Goal: Navigation & Orientation: Find specific page/section

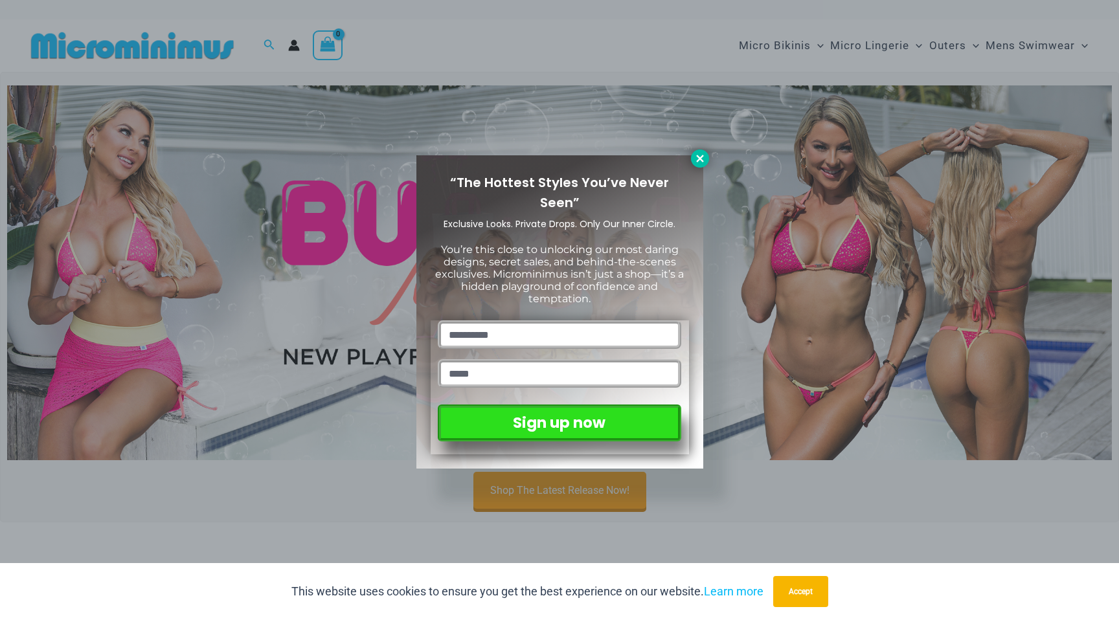
click at [695, 159] on icon at bounding box center [700, 159] width 12 height 12
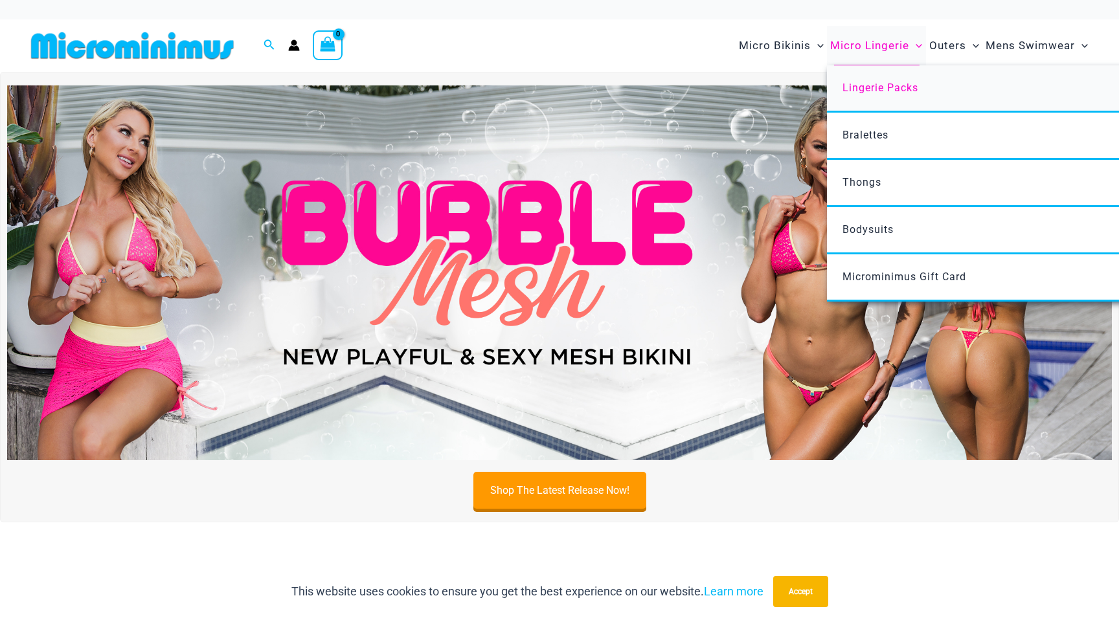
click at [874, 84] on span "Lingerie Packs" at bounding box center [880, 88] width 76 height 12
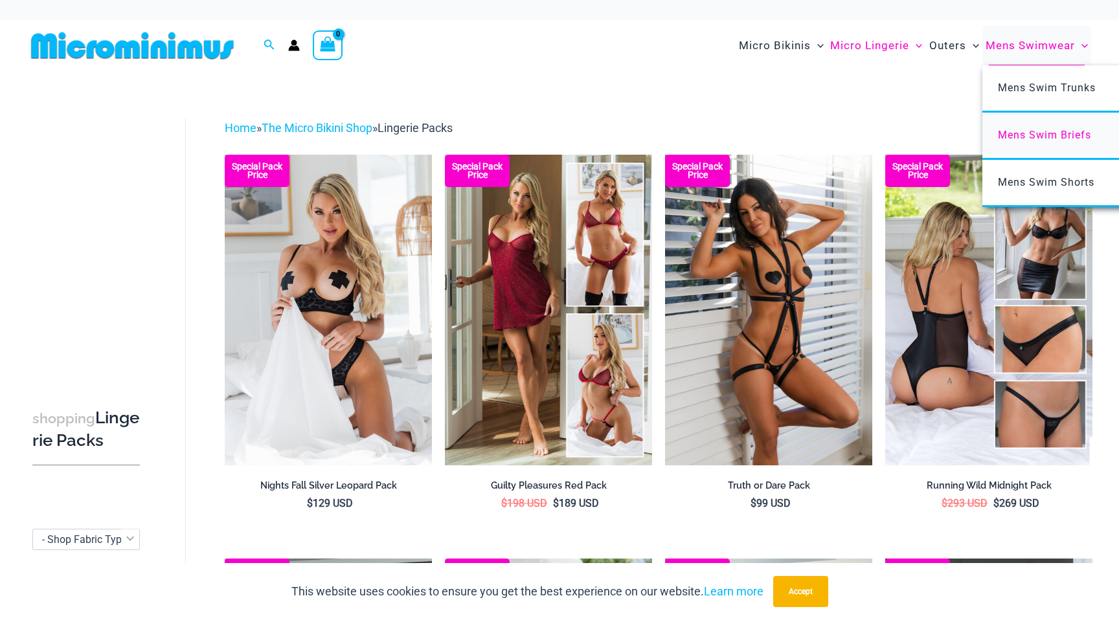
click at [1020, 135] on span "Mens Swim Briefs" at bounding box center [1044, 135] width 93 height 12
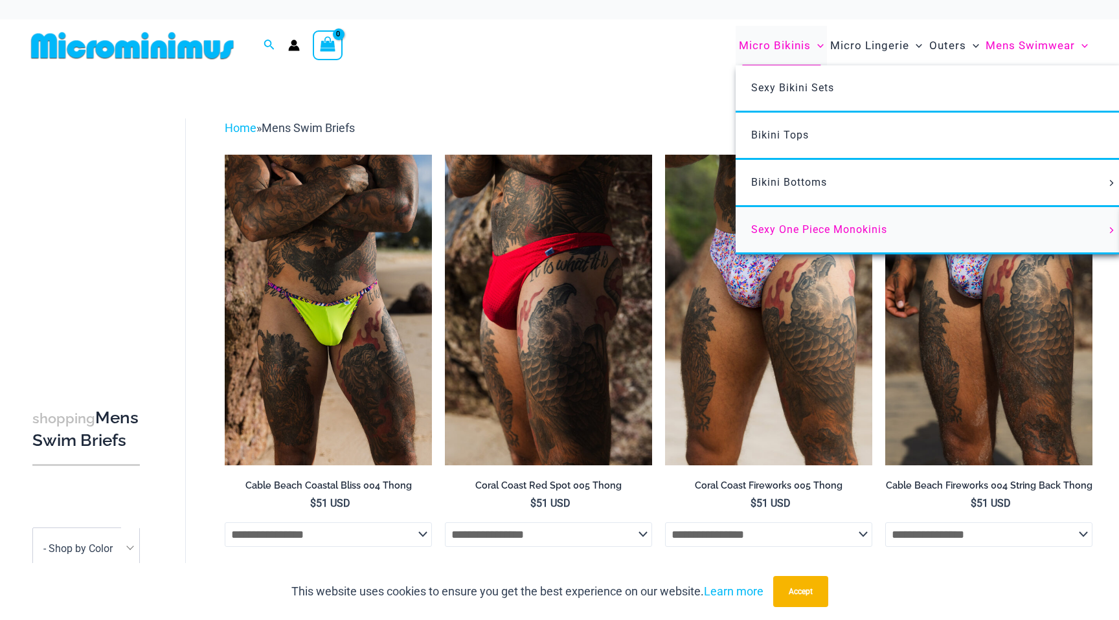
click at [783, 227] on span "Sexy One Piece Monokinis" at bounding box center [819, 229] width 136 height 12
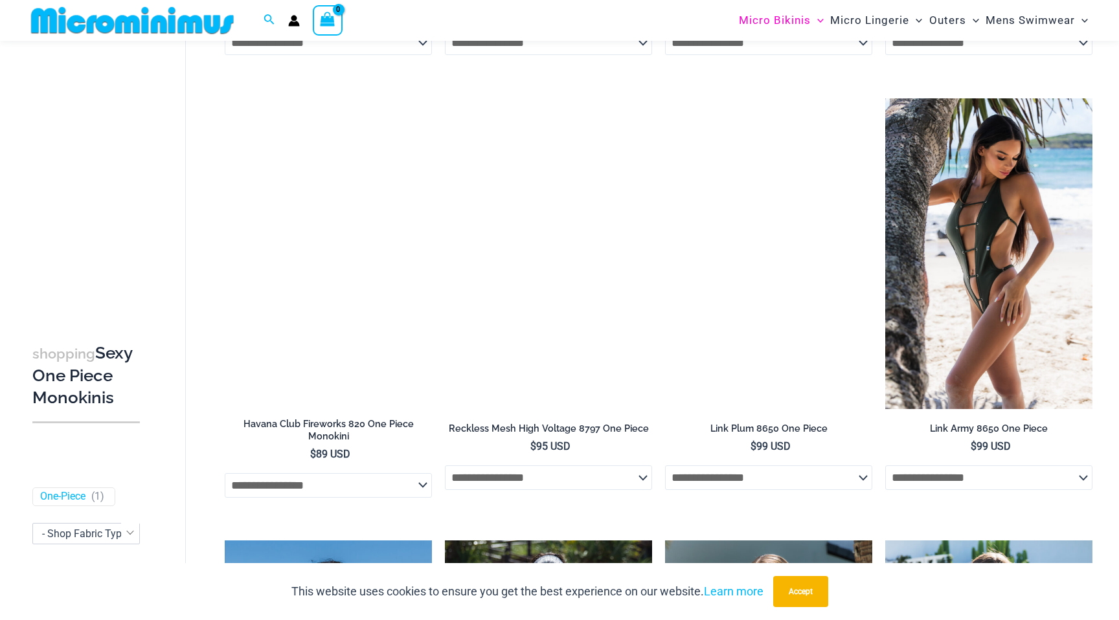
scroll to position [827, 0]
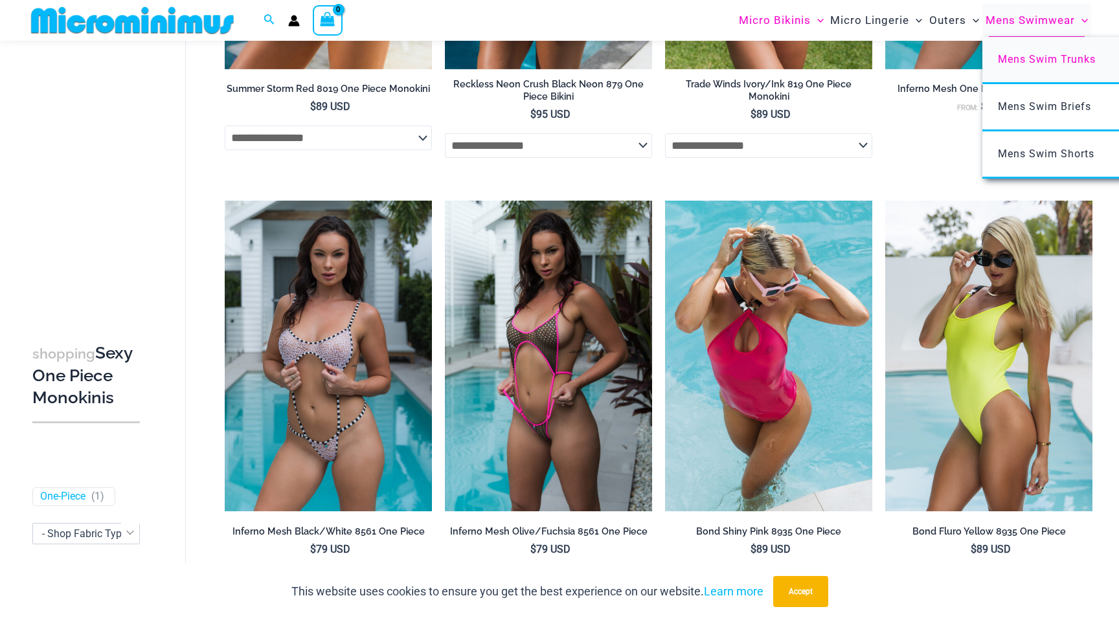
click at [1017, 54] on span "Mens Swim Trunks" at bounding box center [1047, 59] width 98 height 12
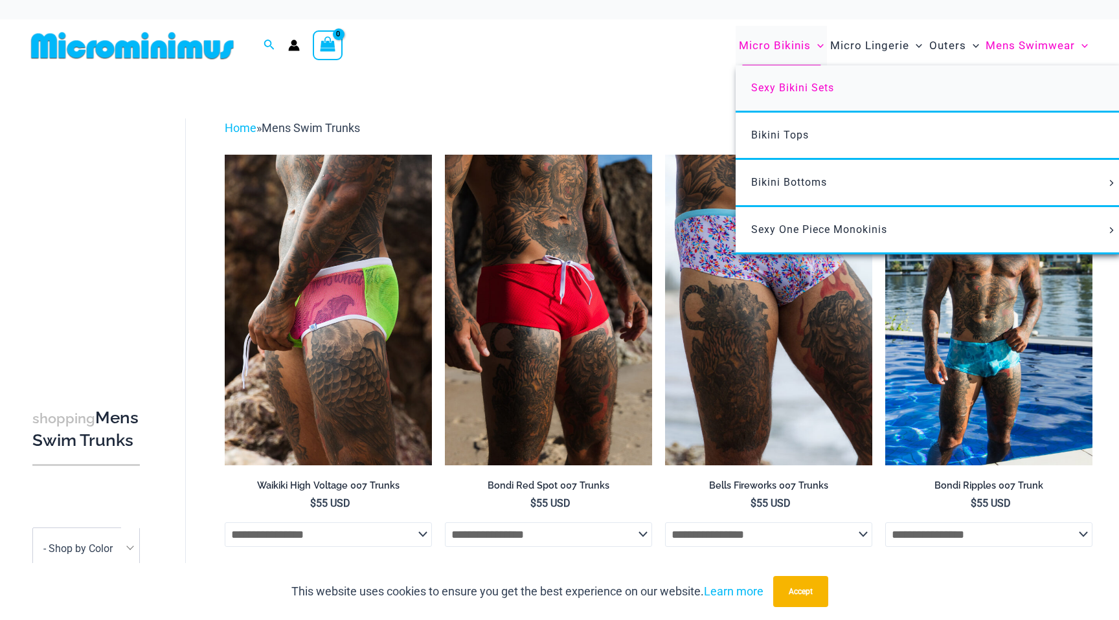
click at [782, 91] on span "Sexy Bikini Sets" at bounding box center [792, 88] width 83 height 12
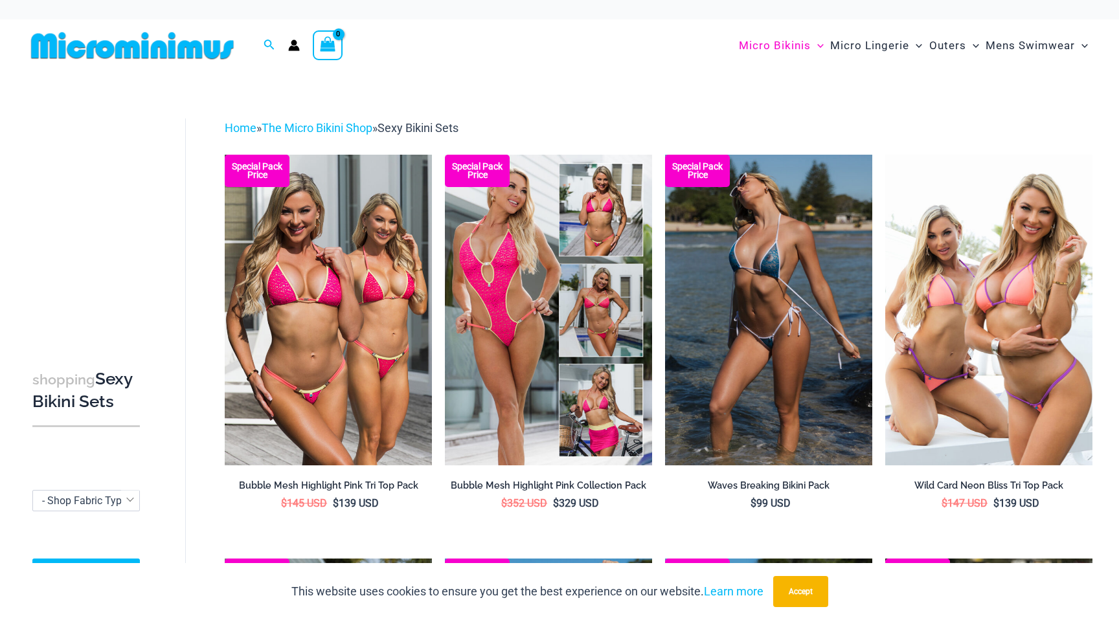
scroll to position [2, 0]
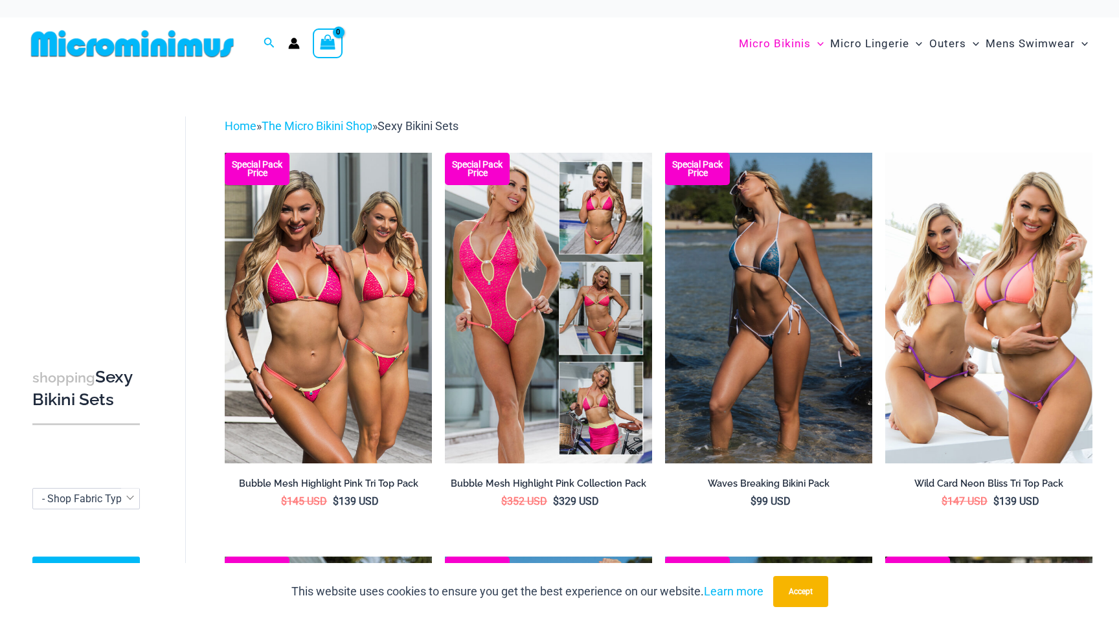
click at [82, 500] on span "- Shop Fabric Type" at bounding box center [84, 499] width 85 height 12
click at [537, 56] on div "Search for: Search Search No products in the cart. No products in the cart. Con…" at bounding box center [559, 43] width 1067 height 52
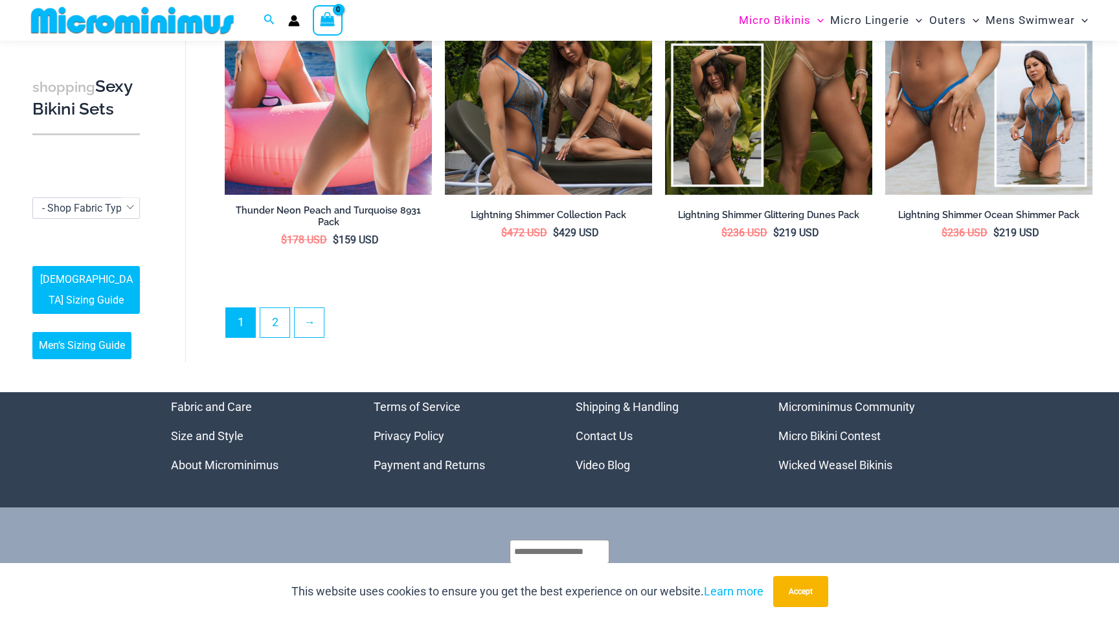
scroll to position [3084, 0]
